Goal: Complete application form

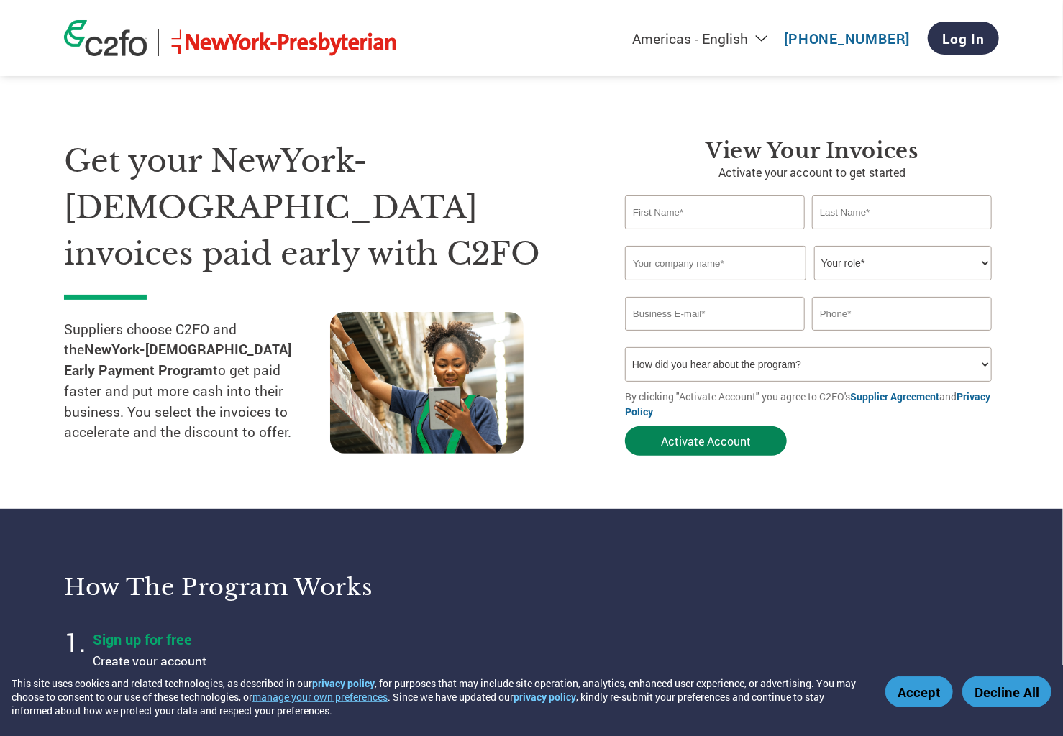
click at [682, 448] on button "Activate Account" at bounding box center [706, 440] width 162 height 29
click at [699, 224] on input "text" at bounding box center [715, 213] width 180 height 34
type input "[PERSON_NAME]"
type input "Forum Reliability Inc."
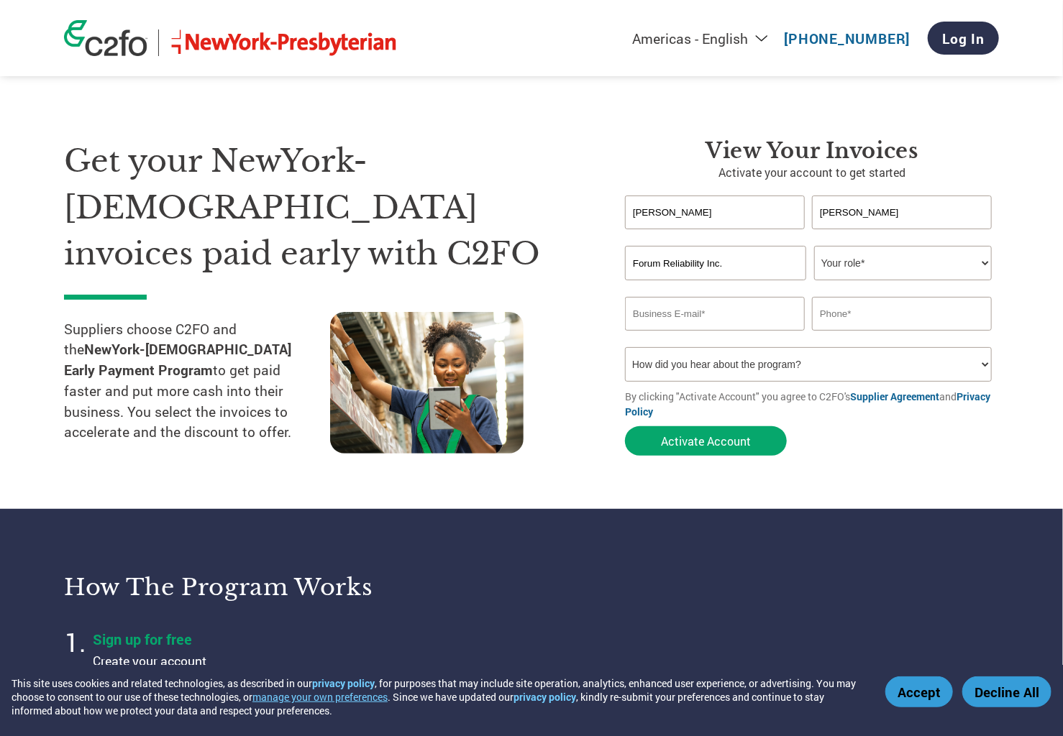
type input "[EMAIL_ADDRESS][DOMAIN_NAME]"
type input "2068928074"
drag, startPoint x: 700, startPoint y: 219, endPoint x: 693, endPoint y: 216, distance: 7.5
click at [693, 216] on input "[PERSON_NAME]" at bounding box center [715, 213] width 180 height 34
type input "[PERSON_NAME]"
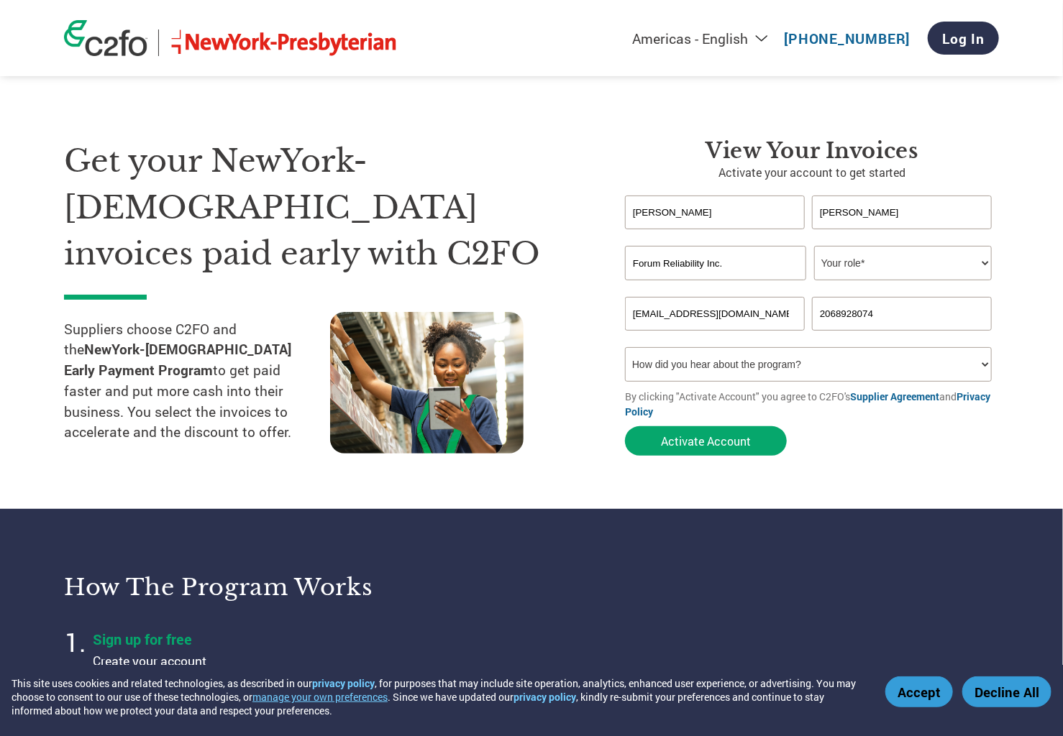
click at [926, 275] on select "Your role* CFO Controller Credit Manager Finance Director Treasurer CEO Preside…" at bounding box center [903, 263] width 178 height 35
select select "OWNER_FOUNDER"
click at [814, 246] on select "Your role* CFO Controller Credit Manager Finance Director Treasurer CEO Preside…" at bounding box center [903, 263] width 178 height 35
click at [797, 359] on select "How did you hear about the program? Received a letter Email Social Media Online…" at bounding box center [808, 364] width 367 height 35
select select "Email"
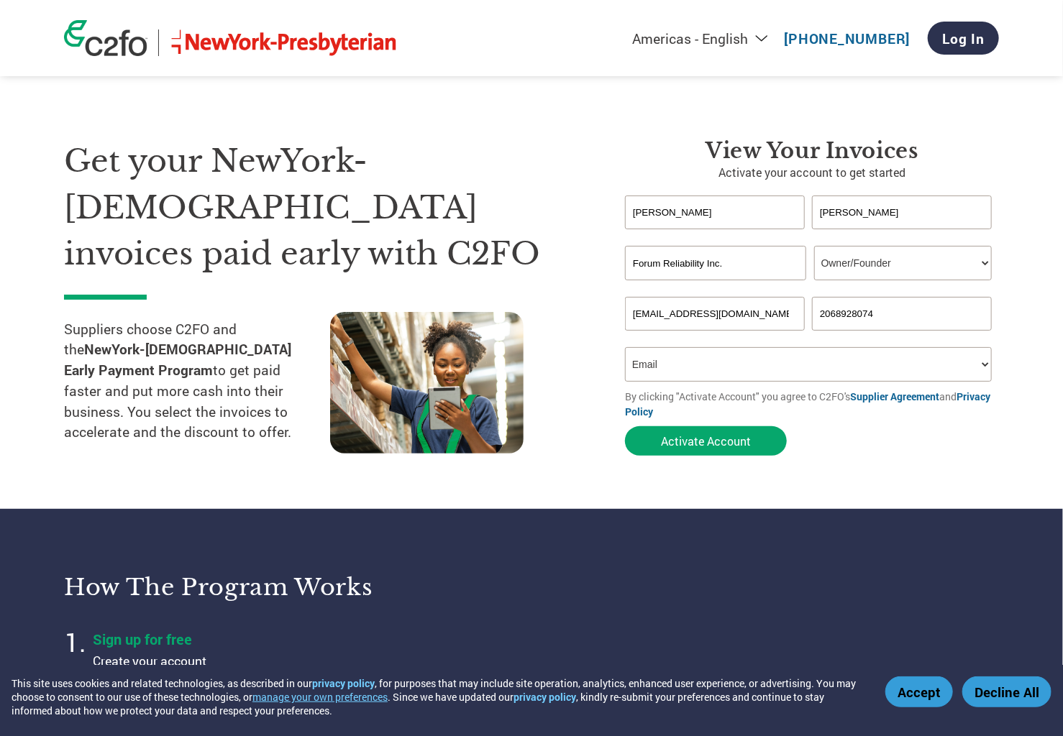
click at [625, 347] on select "How did you hear about the program? Received a letter Email Social Media Online…" at bounding box center [808, 364] width 367 height 35
click at [729, 439] on button "Activate Account" at bounding box center [706, 440] width 162 height 29
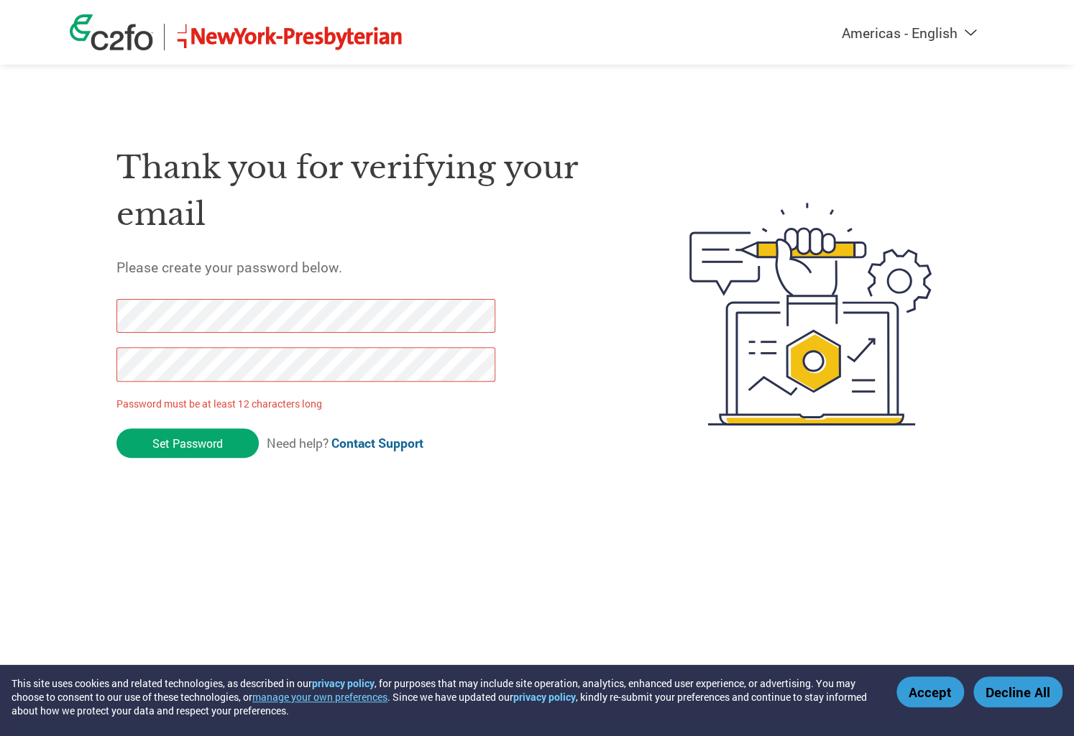
drag, startPoint x: 200, startPoint y: 454, endPoint x: 83, endPoint y: 326, distance: 173.1
click at [83, 326] on div "Thank you for verifying your email Please create your password below. Password …" at bounding box center [537, 314] width 935 height 381
click at [107, 367] on div "Thank you for verifying your email Please create your password below. Password …" at bounding box center [537, 314] width 935 height 381
click at [197, 439] on input "Set Password" at bounding box center [187, 443] width 142 height 29
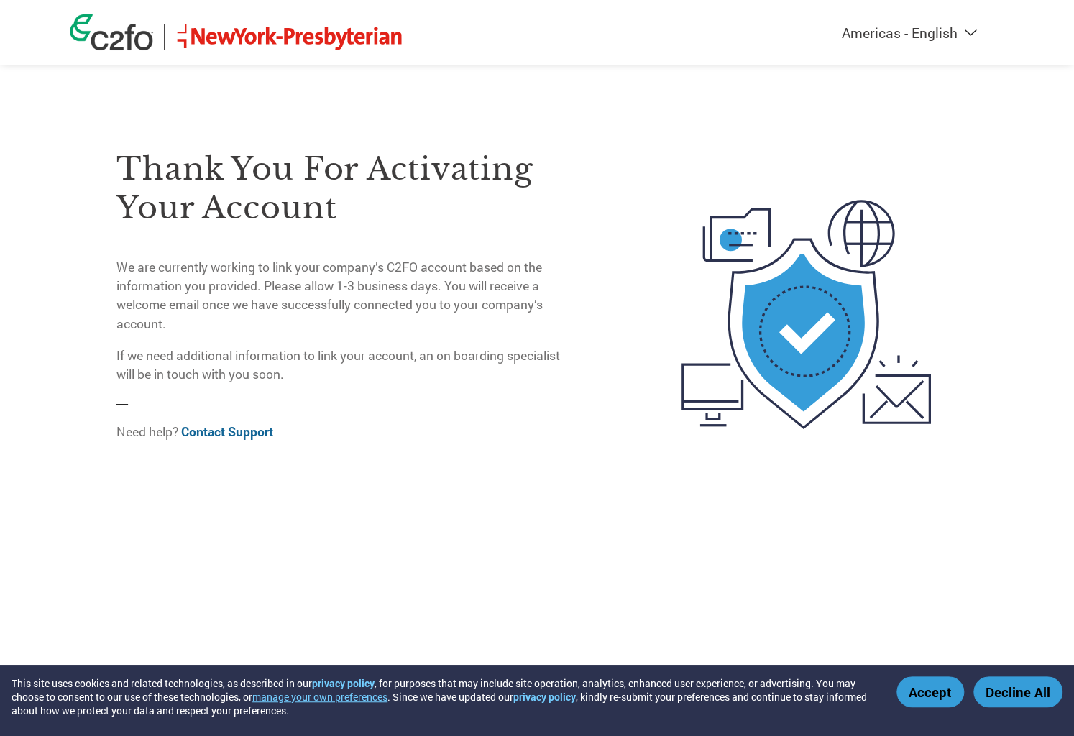
click at [910, 695] on button "Accept" at bounding box center [931, 692] width 68 height 31
